Goal: Information Seeking & Learning: Learn about a topic

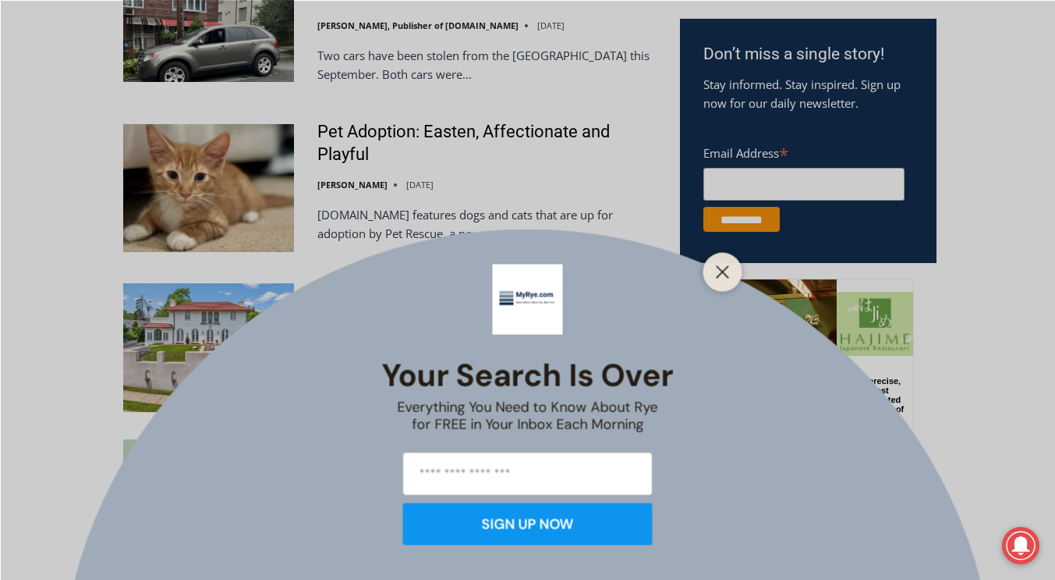
scroll to position [999, 0]
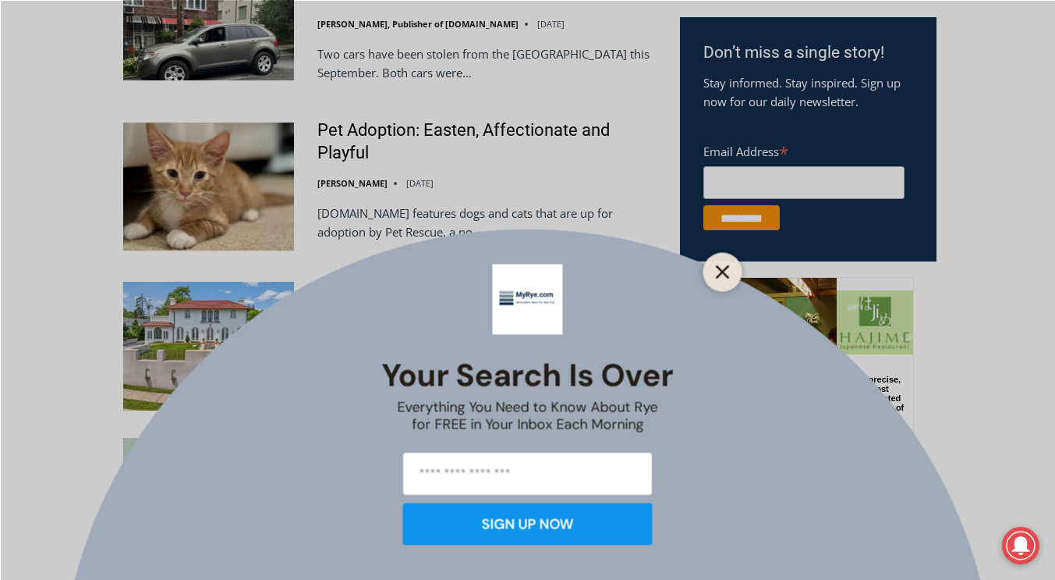
click at [716, 275] on icon "Close" at bounding box center [723, 271] width 14 height 14
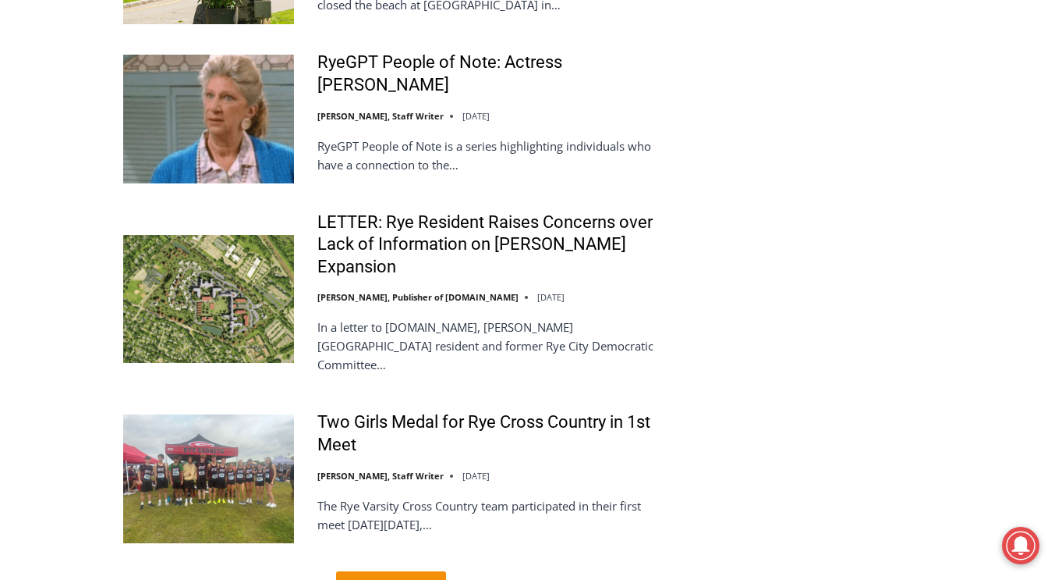
scroll to position [3573, 0]
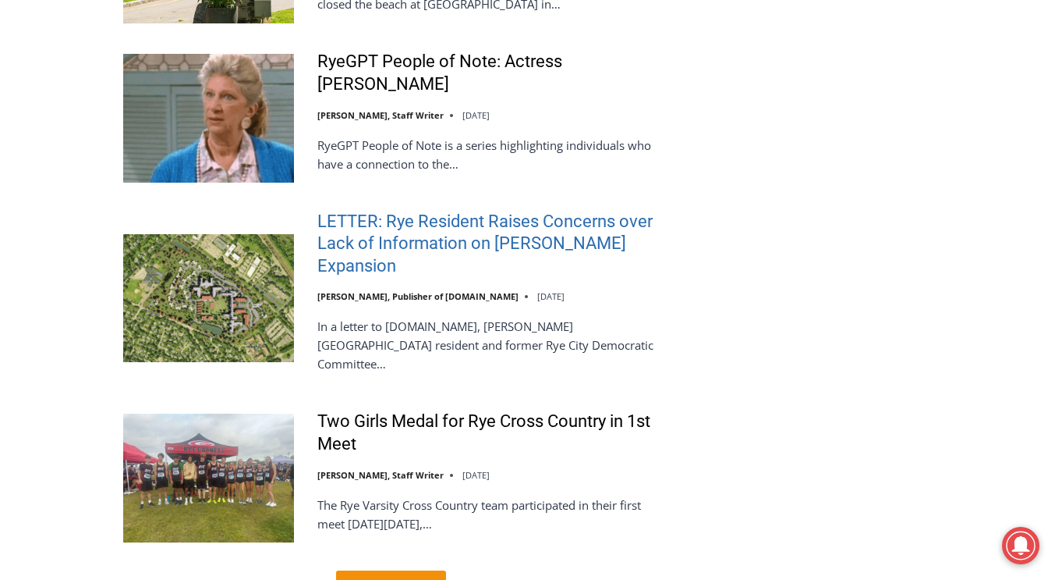
click at [592, 211] on link "LETTER: Rye Resident Raises Concerns over Lack of Information on [PERSON_NAME] …" at bounding box center [488, 244] width 342 height 67
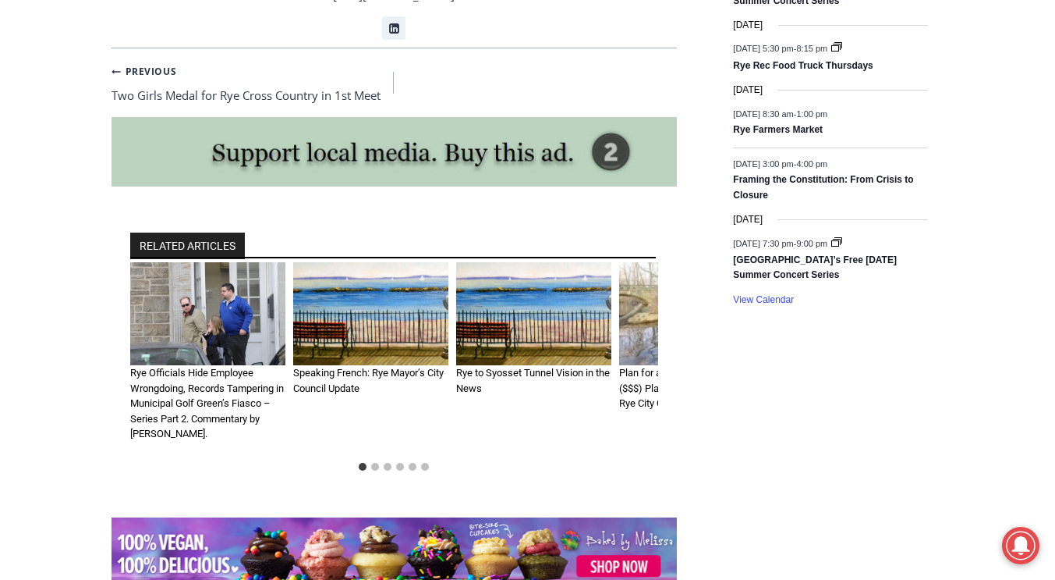
scroll to position [2444, 0]
